Goal: Task Accomplishment & Management: Use online tool/utility

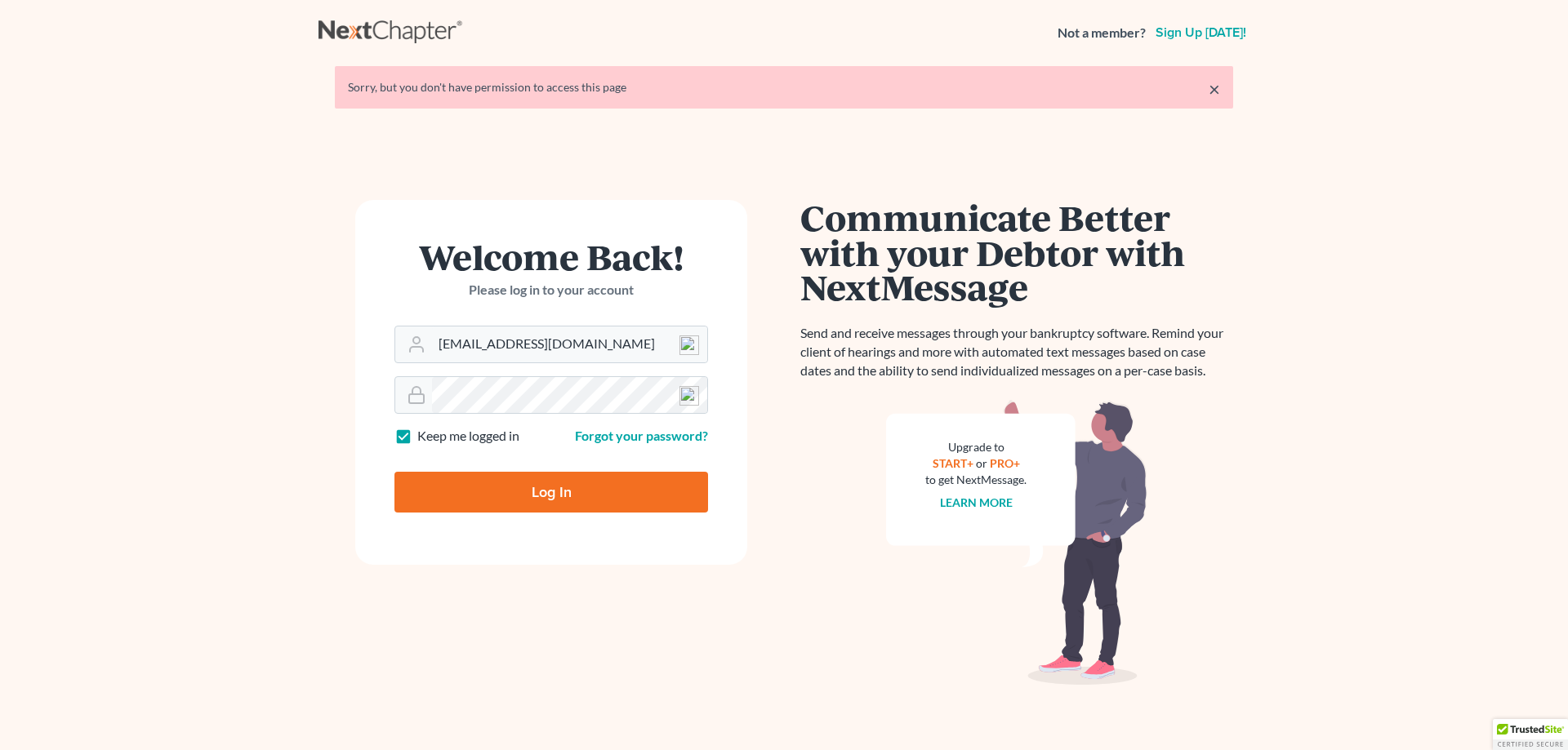
click at [544, 488] on input "Log In" at bounding box center [552, 492] width 313 height 41
type input "Thinking..."
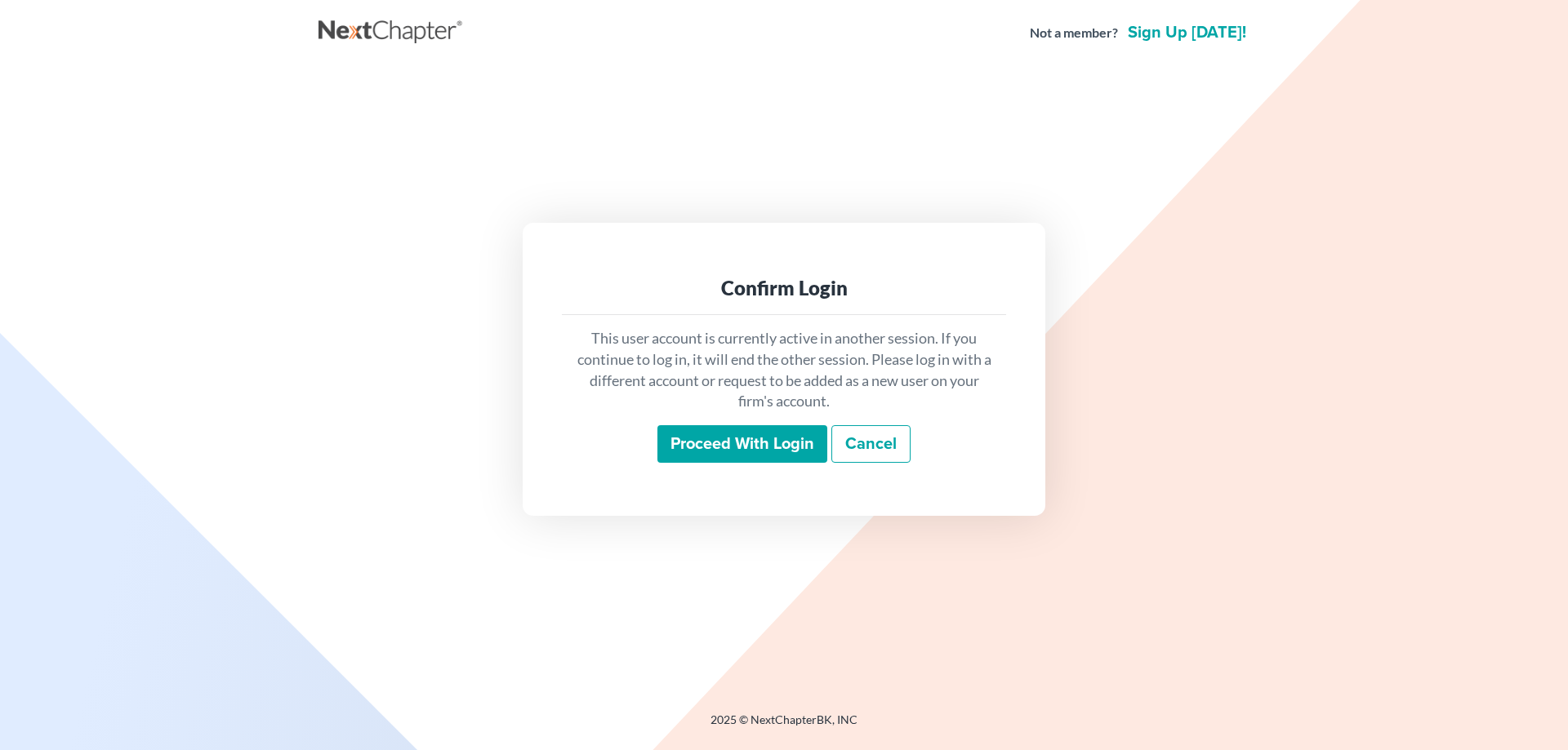
click at [698, 443] on input "Proceed with login" at bounding box center [743, 444] width 170 height 38
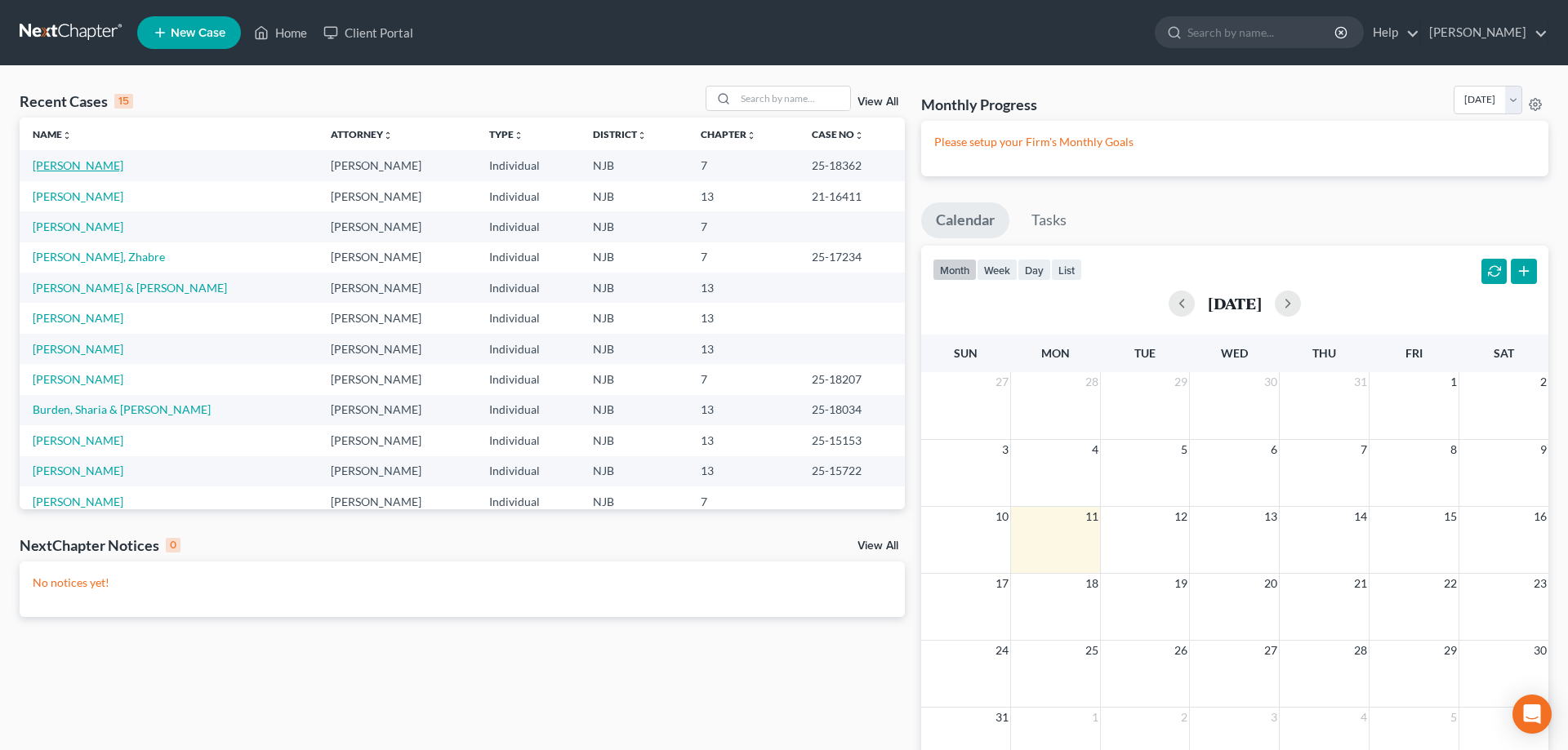
click at [108, 167] on link "Hamer, Brandon" at bounding box center [78, 165] width 91 height 13
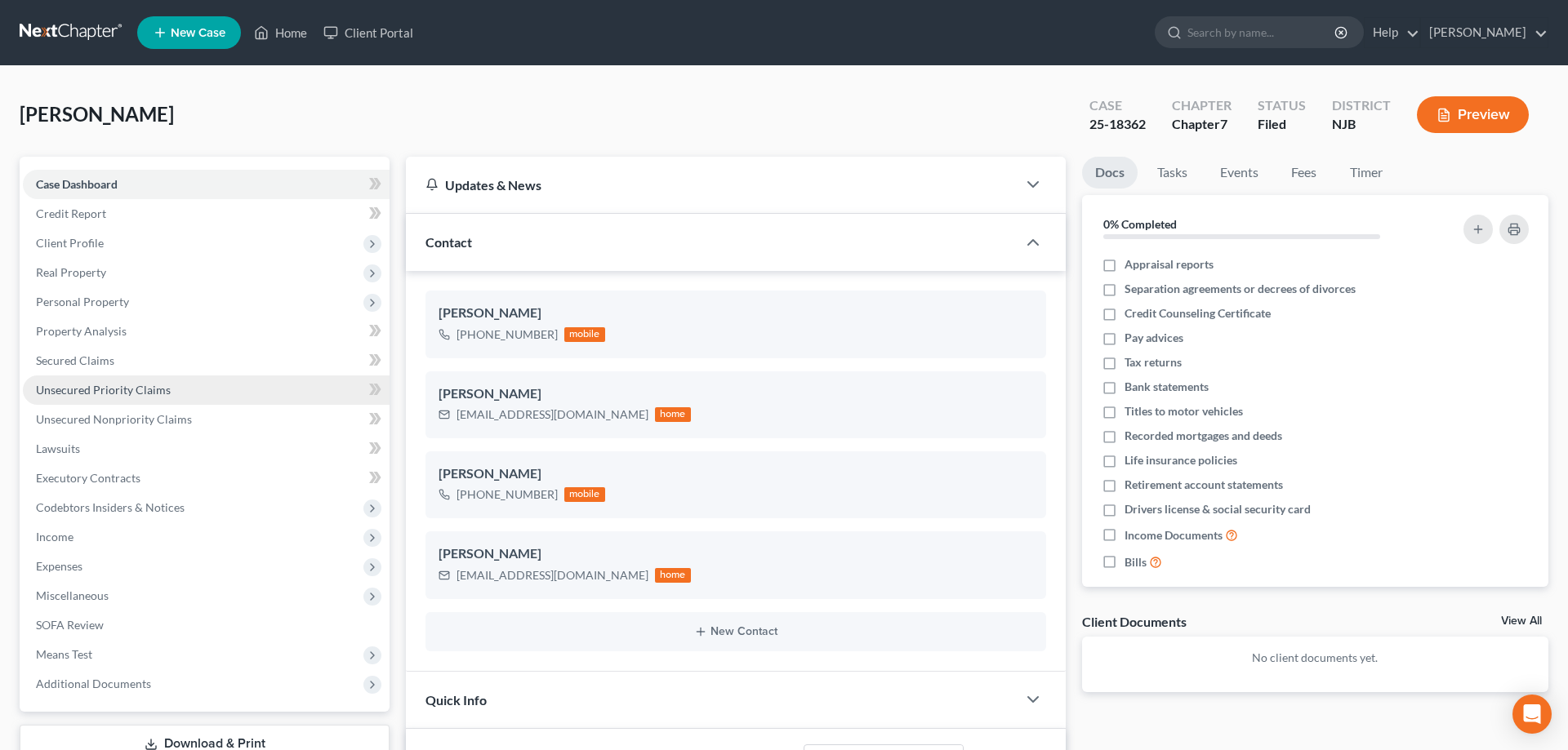
click at [107, 389] on span "Unsecured Priority Claims" at bounding box center [104, 390] width 135 height 13
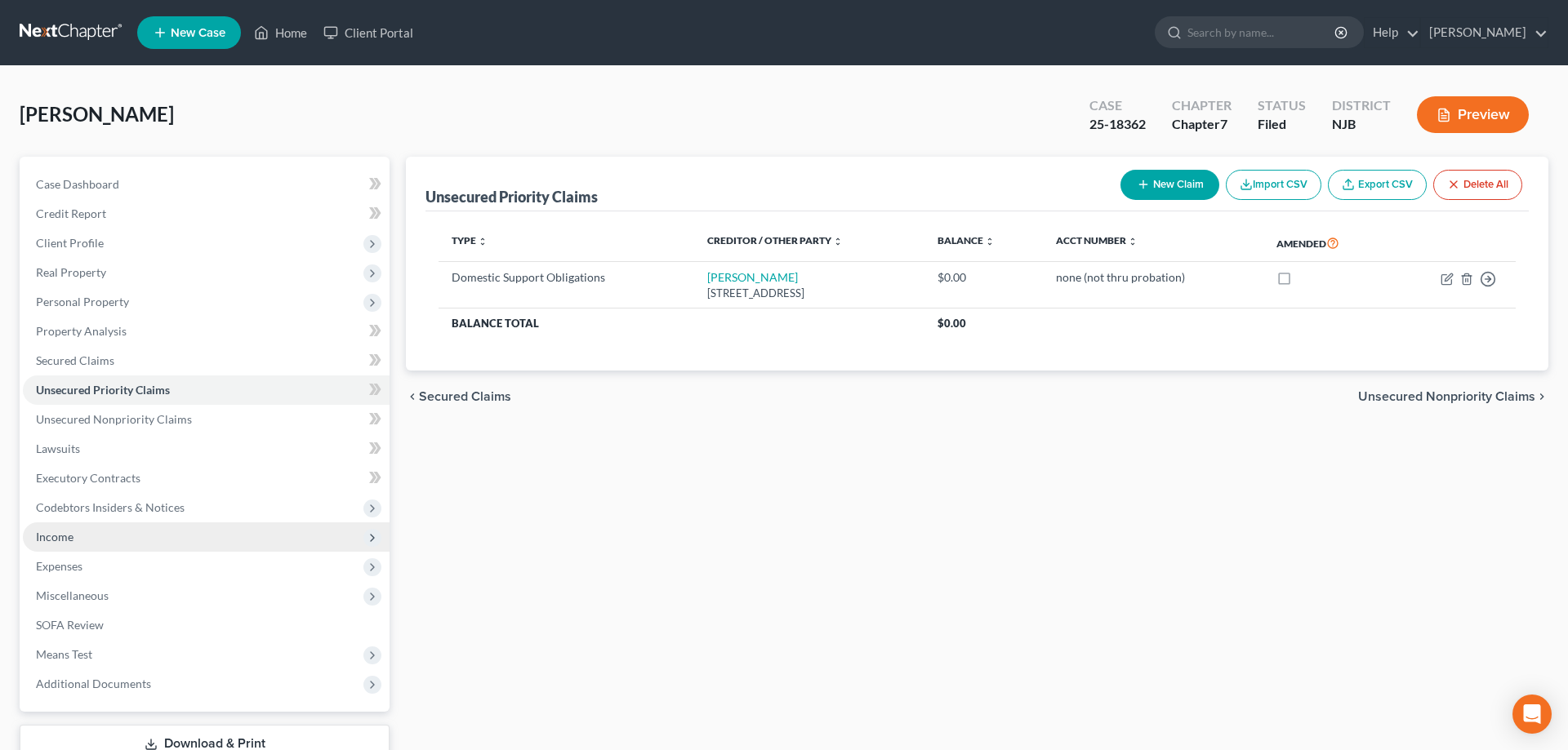
click at [68, 533] on span "Income" at bounding box center [55, 537] width 38 height 13
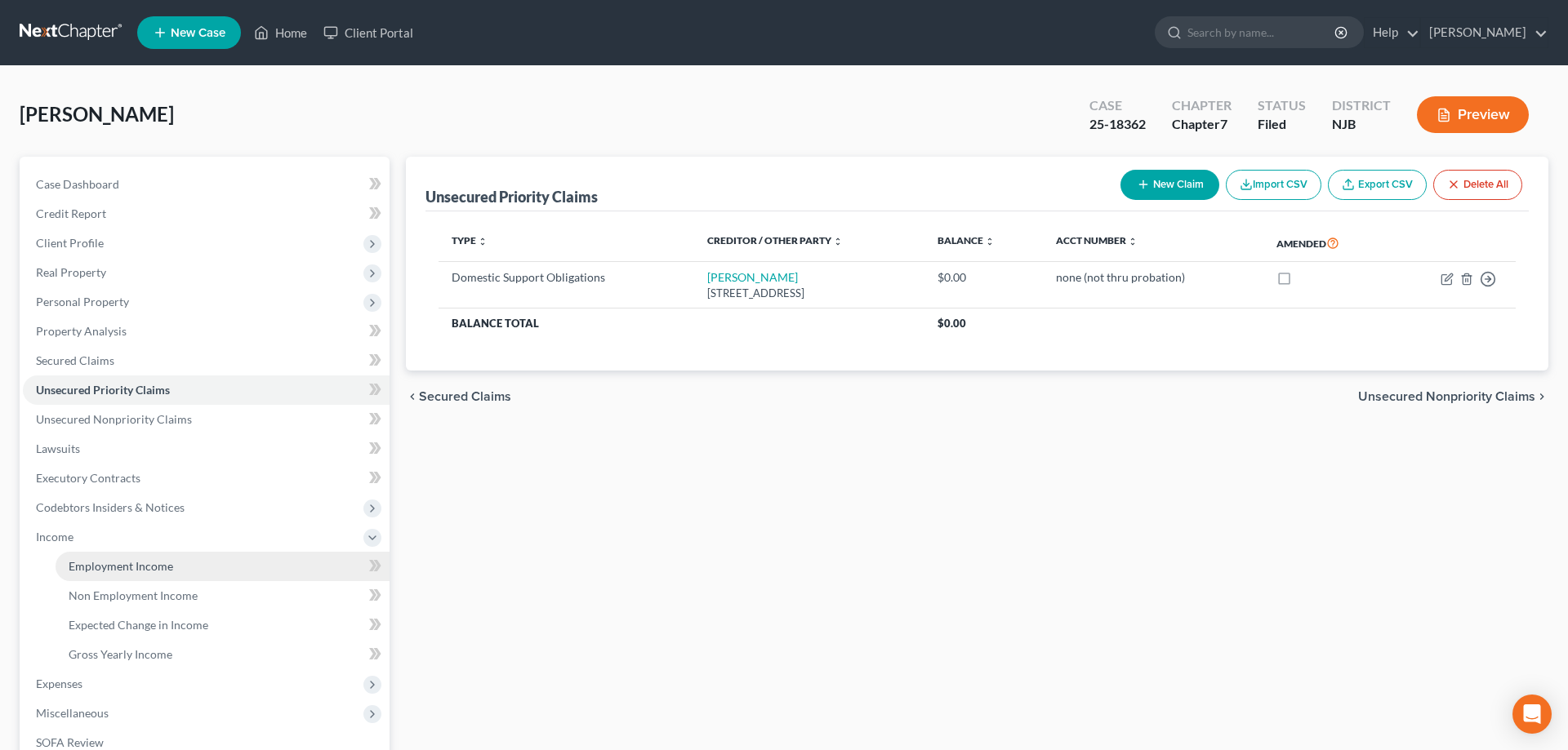
click at [114, 561] on span "Employment Income" at bounding box center [120, 566] width 104 height 13
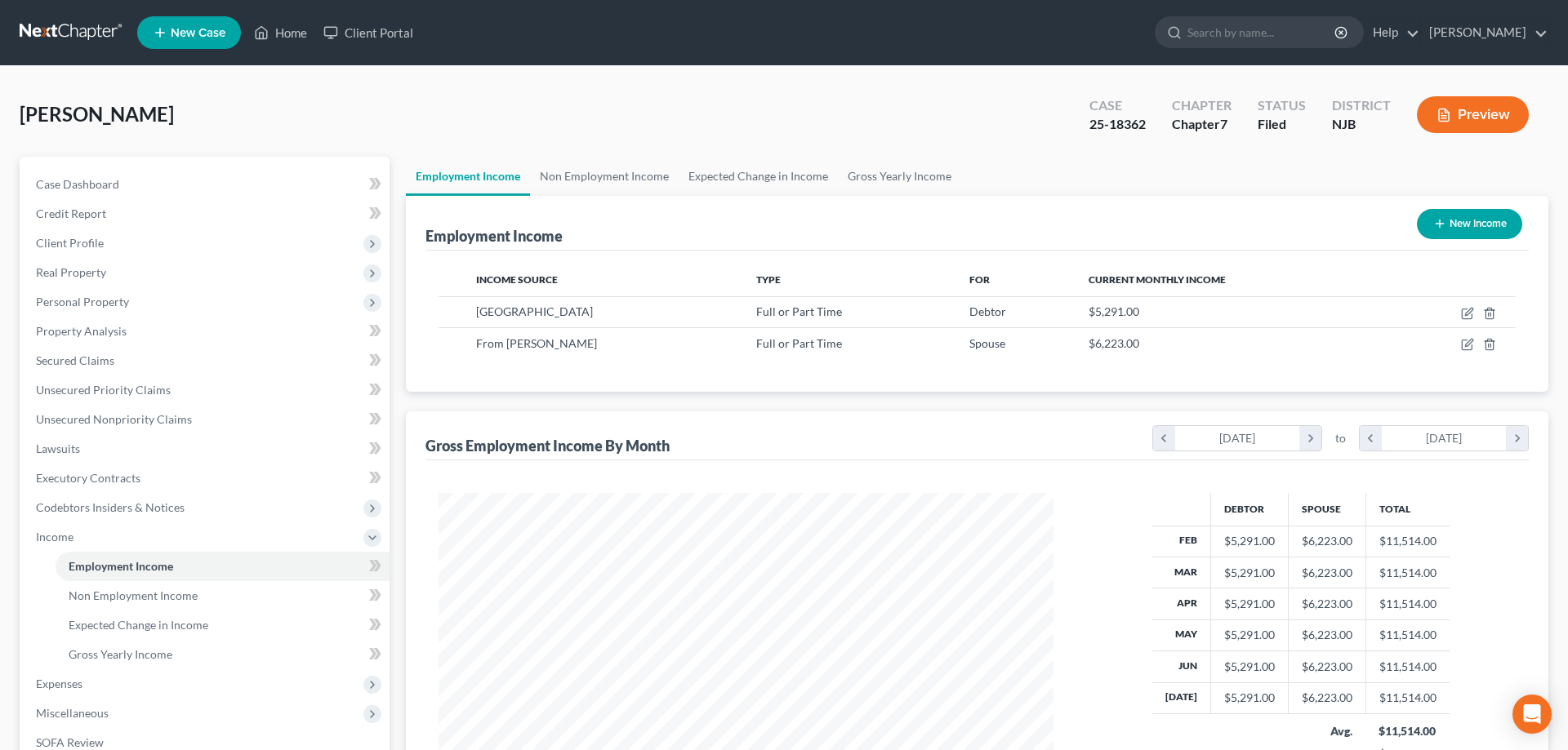
scroll to position [307, 648]
click at [589, 310] on span "Woodville Developmental Center" at bounding box center [535, 311] width 117 height 13
click at [1469, 315] on icon "button" at bounding box center [1468, 314] width 13 height 13
select select "0"
select select "33"
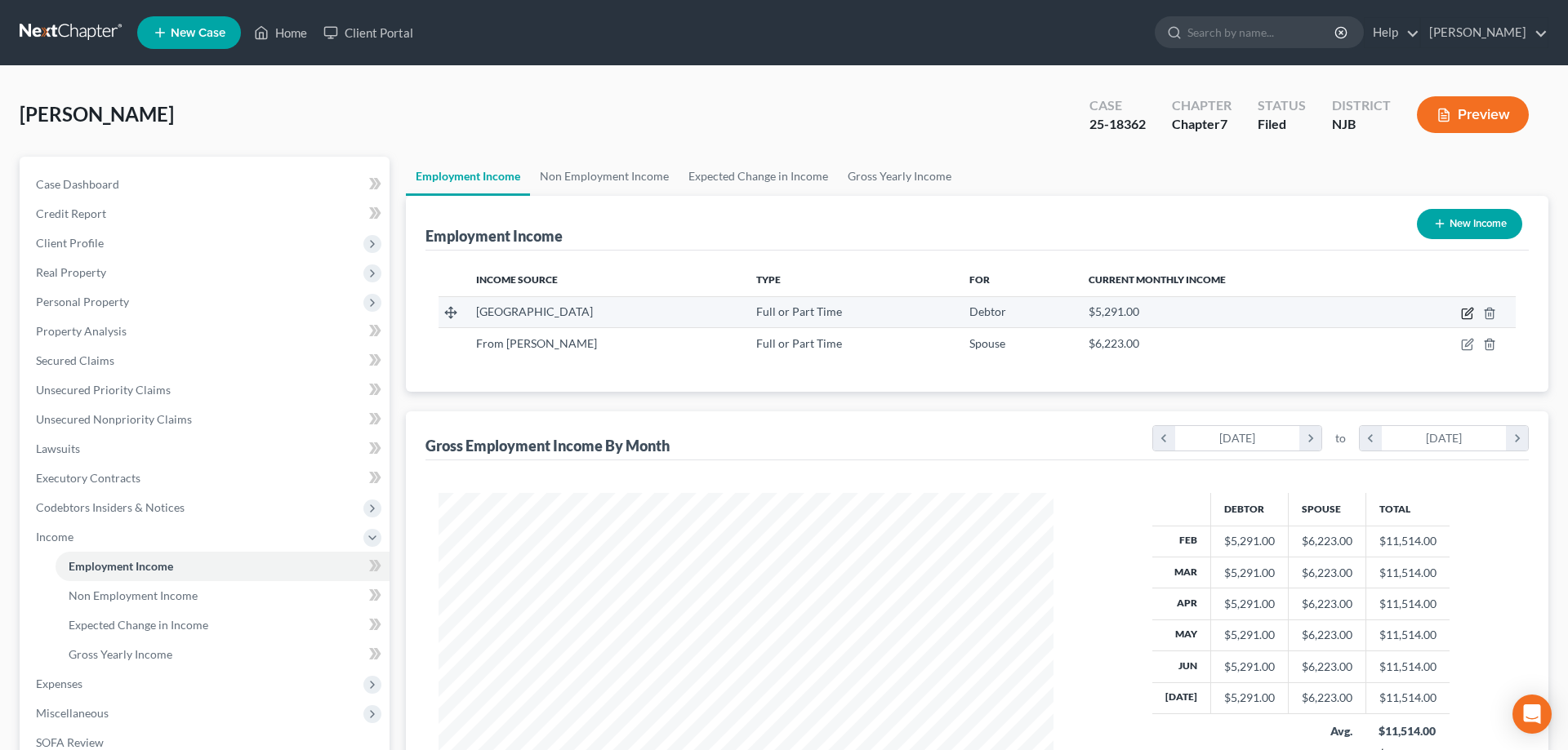
select select "0"
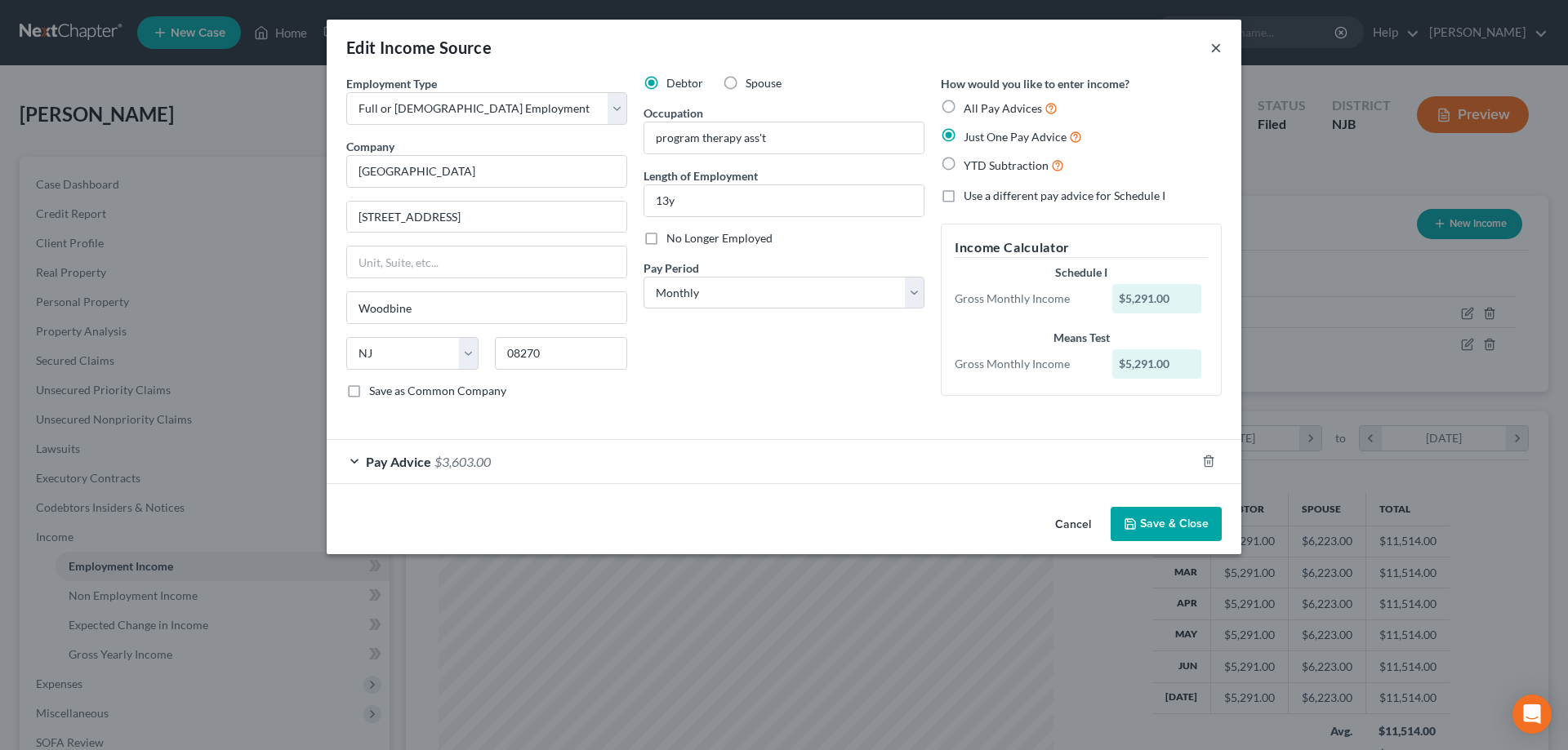
click at [1212, 51] on button "×" at bounding box center [1217, 47] width 12 height 19
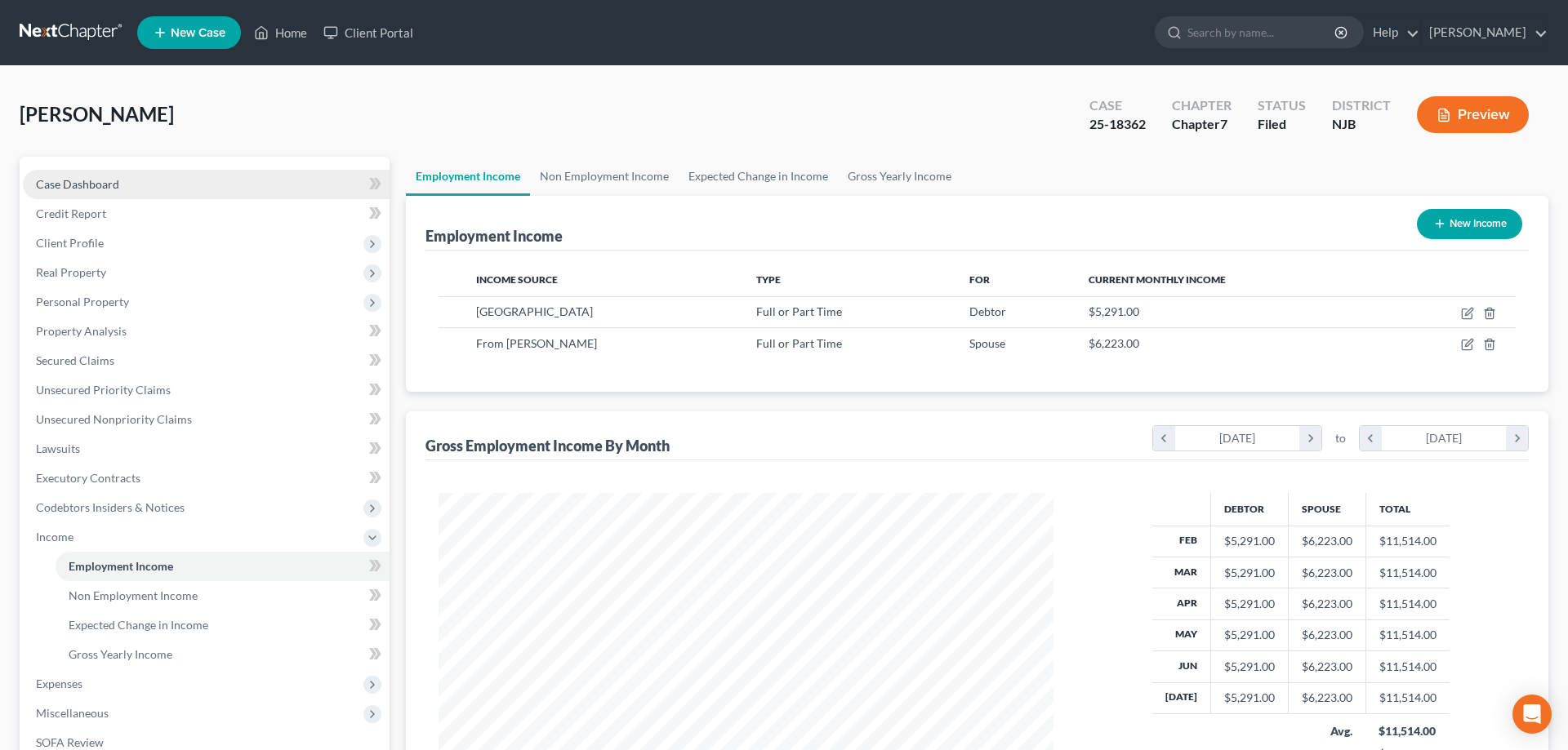
click at [106, 188] on span "Case Dashboard" at bounding box center [77, 184] width 83 height 13
